Goal: Communication & Community: Answer question/provide support

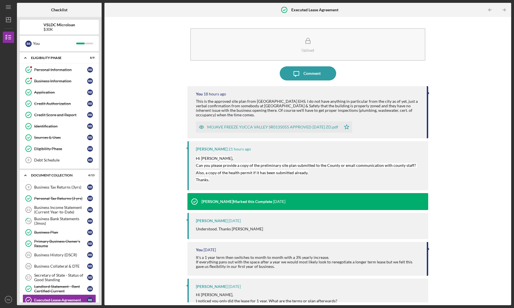
click at [147, 121] on div "Upload Icon/Message Comment You 18 hours ago This is the approved site plan fro…" at bounding box center [307, 161] width 401 height 283
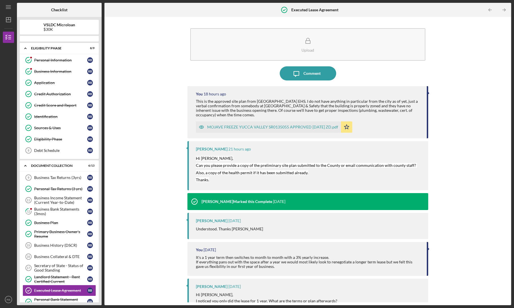
scroll to position [60, 0]
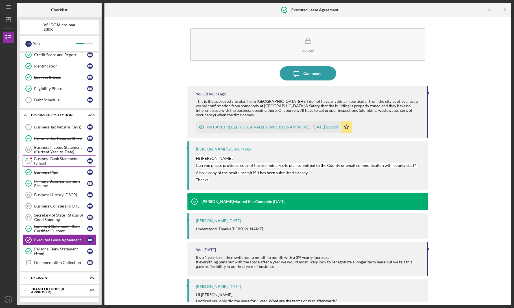
click at [67, 157] on div "Business Bank Statements (3mos)" at bounding box center [60, 160] width 53 height 9
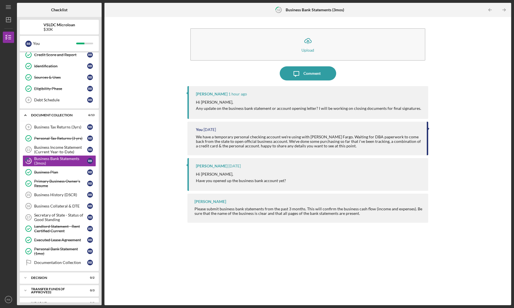
drag, startPoint x: 271, startPoint y: 111, endPoint x: 274, endPoint y: 110, distance: 3.4
click at [272, 111] on p "Any update on the business bank statement or account opening letter? I will be …" at bounding box center [308, 108] width 225 height 6
drag, startPoint x: 278, startPoint y: 109, endPoint x: 309, endPoint y: 110, distance: 31.4
click at [297, 109] on p "Any update on the business bank statement or account opening letter? I will be …" at bounding box center [308, 108] width 225 height 6
click at [310, 111] on p "Any update on the business bank statement or account opening letter? I will be …" at bounding box center [308, 108] width 225 height 6
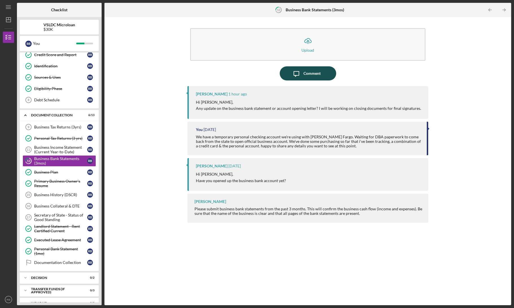
click at [307, 73] on div "Comment" at bounding box center [312, 73] width 17 height 14
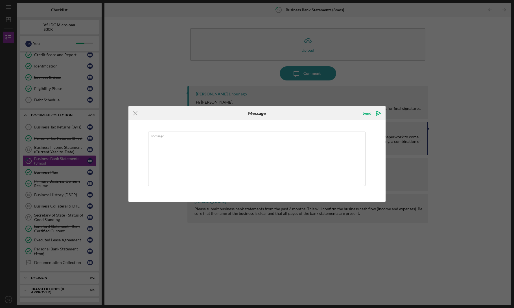
click at [297, 129] on div "Message" at bounding box center [256, 160] width 257 height 81
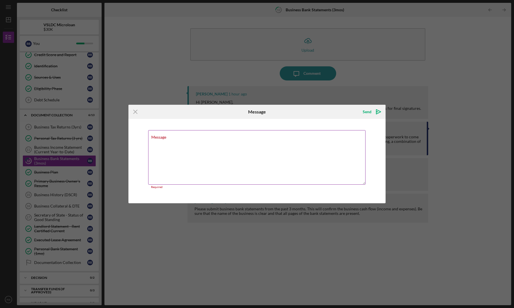
click at [303, 147] on textarea "Message" at bounding box center [256, 157] width 217 height 54
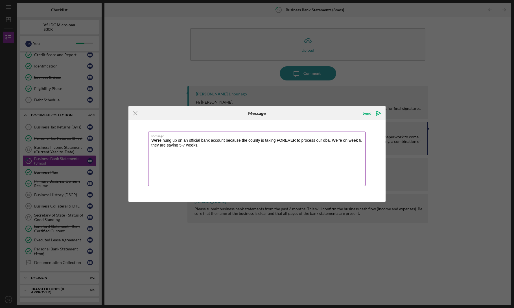
click at [327, 142] on textarea "We're hung up on an official bank account because the county is taking FOREVER …" at bounding box center [256, 159] width 217 height 54
click at [166, 146] on textarea "We're hung up on an official bank account because the county is taking FOREVER …" at bounding box center [256, 159] width 217 height 54
click at [228, 145] on textarea "We're hung up on an official bank account because the county is taking FOREVER …" at bounding box center [256, 159] width 217 height 54
type textarea "We're hung up on an official bank account because the county is taking FOREVER …"
click at [369, 114] on div "Send" at bounding box center [367, 113] width 9 height 11
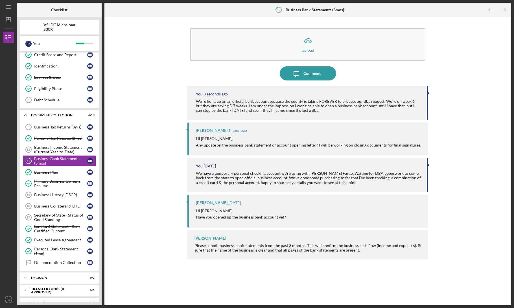
click at [474, 135] on div "Icon/Upload Upload Icon/Message Comment You 8 seconds ago We're hung up on an o…" at bounding box center [307, 161] width 401 height 283
click at [463, 70] on div "Icon/Upload Upload Icon/Message Comment You 1 minute ago We're hung up on an of…" at bounding box center [307, 161] width 401 height 283
